Goal: Task Accomplishment & Management: Complete application form

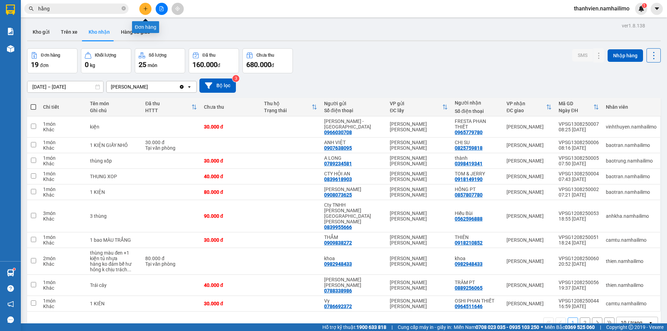
click at [143, 8] on icon "plus" at bounding box center [145, 8] width 5 height 5
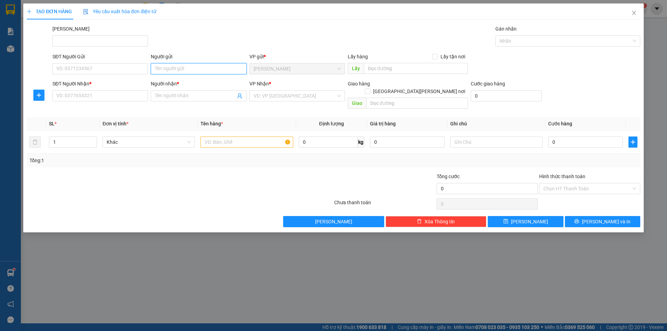
click at [186, 70] on input "Người gửi" at bounding box center [199, 68] width 96 height 11
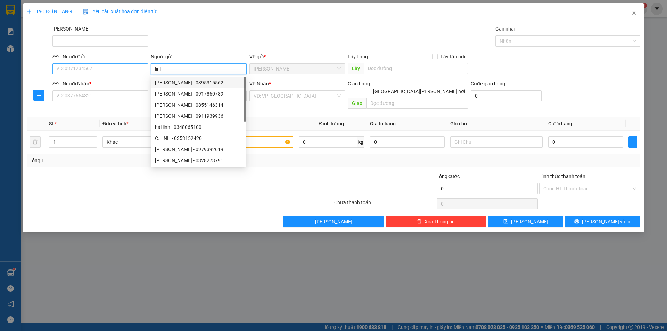
type input "linh"
click at [112, 68] on input "SĐT Người Gửi" at bounding box center [100, 68] width 96 height 11
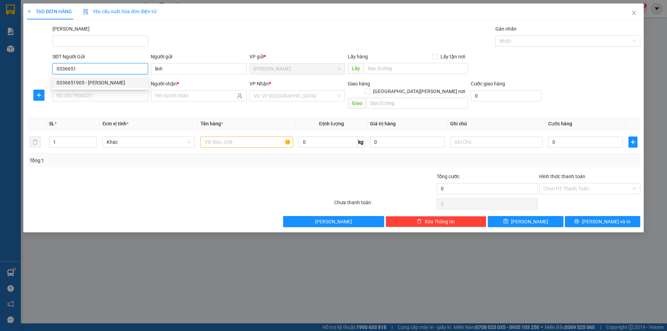
click at [97, 86] on div "0336651905 - [PERSON_NAME]" at bounding box center [100, 83] width 87 height 8
type input "0336651905"
type input "[PERSON_NAME]"
type input "0902386925"
type input "HÙNG"
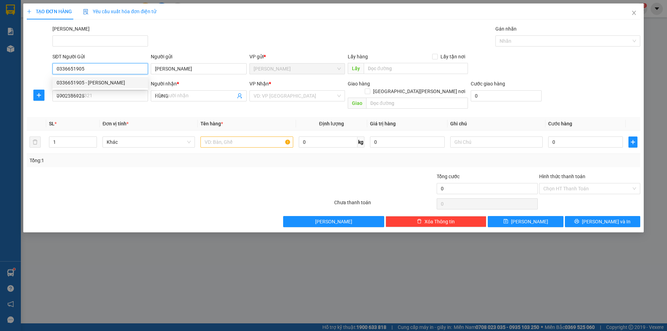
type input "40.000"
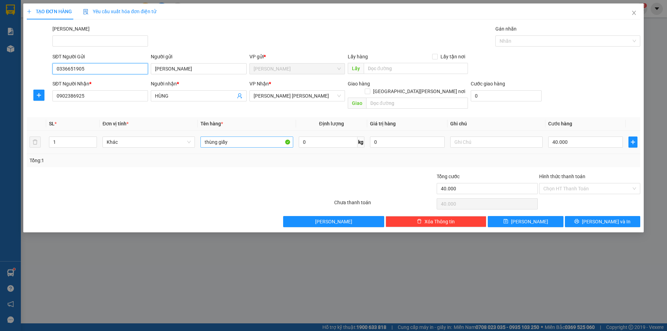
type input "0336651905"
click at [252, 139] on input "thùng giấy" at bounding box center [246, 142] width 92 height 11
type input "t"
type input "bịch vải"
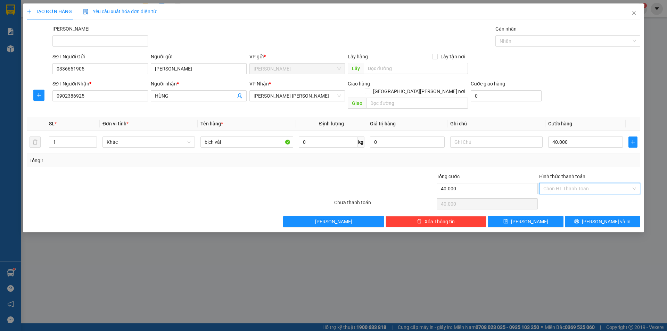
click at [591, 183] on input "Hình thức thanh toán" at bounding box center [587, 188] width 88 height 10
click at [588, 197] on div "Tại văn phòng" at bounding box center [589, 195] width 93 height 8
type input "0"
drag, startPoint x: 591, startPoint y: 216, endPoint x: 588, endPoint y: 212, distance: 5.1
click at [579, 219] on span "printer" at bounding box center [576, 222] width 5 height 6
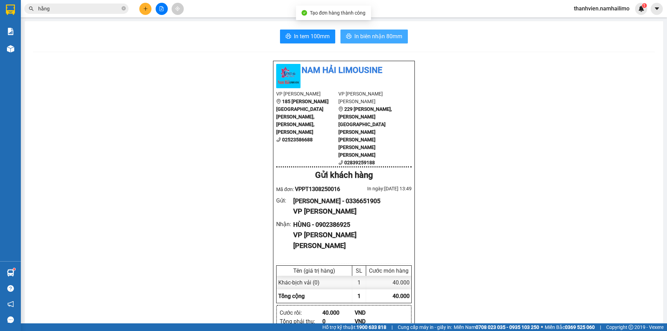
click at [387, 38] on span "In biên nhận 80mm" at bounding box center [378, 36] width 48 height 9
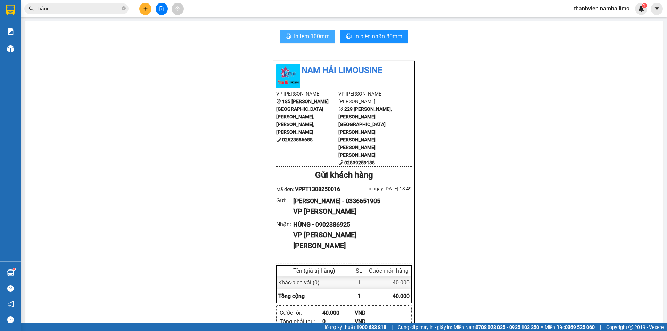
click at [318, 36] on span "In tem 100mm" at bounding box center [312, 36] width 36 height 9
click at [158, 9] on button at bounding box center [162, 9] width 12 height 12
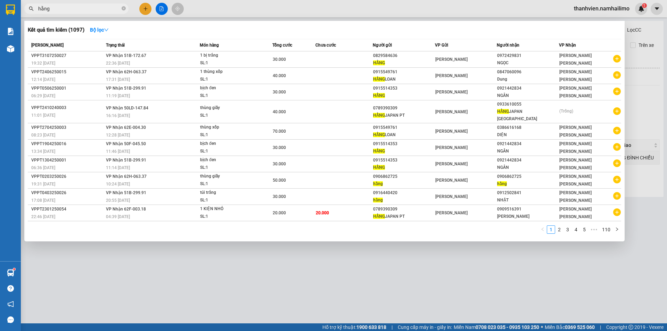
click at [108, 10] on input "hằng" at bounding box center [79, 9] width 82 height 8
type input "h"
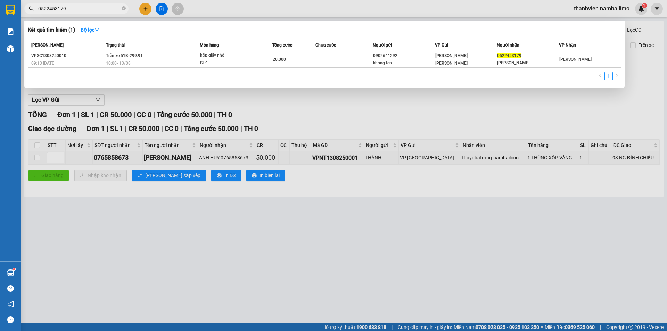
type input "0522453179"
